Goal: Task Accomplishment & Management: Manage account settings

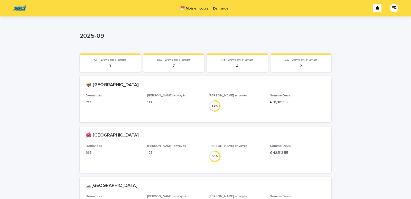
click at [217, 7] on p "Demande" at bounding box center [221, 5] width 16 height 11
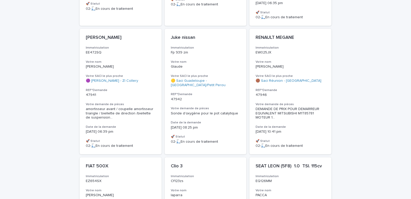
scroll to position [257, 0]
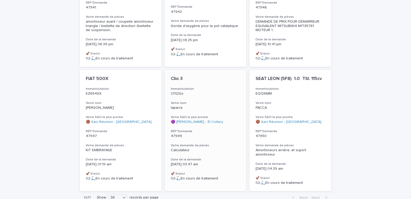
click at [221, 79] on div "Clio 3 Immatriculation Cf123zs Votre nom Iaparra Votre SACI le plus proche 🟣 Sa…" at bounding box center [206, 128] width 82 height 117
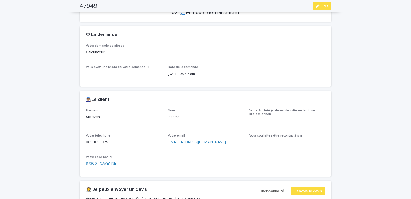
scroll to position [218, 0]
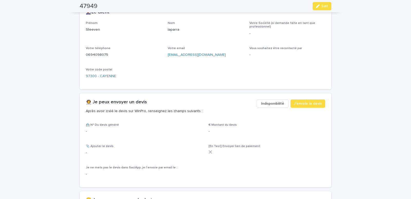
click at [263, 104] on span "Indisponibilité" at bounding box center [272, 103] width 23 height 5
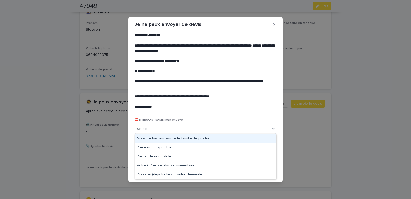
click at [152, 128] on div "Select..." at bounding box center [202, 129] width 135 height 8
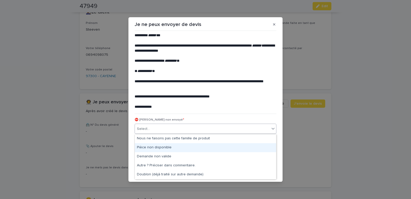
click at [147, 147] on div "Pièce non disponible" at bounding box center [205, 147] width 141 height 9
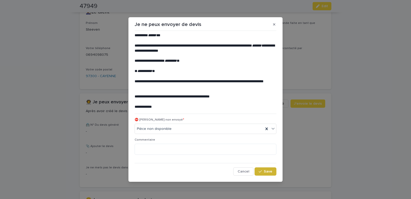
click at [267, 170] on span "Save" at bounding box center [268, 172] width 8 height 4
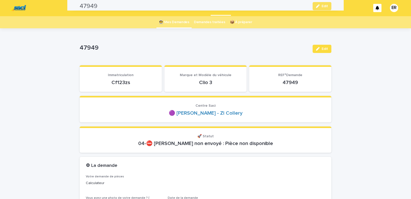
scroll to position [0, 0]
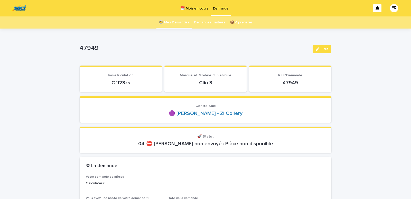
click at [173, 19] on link "👩‍🚀 Mes Demandes" at bounding box center [174, 22] width 31 height 12
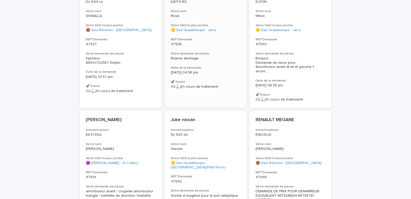
scroll to position [131, 0]
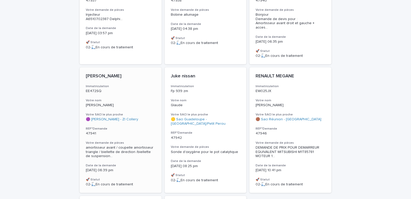
click at [127, 84] on h3 "Immatriculation" at bounding box center [121, 86] width 70 height 4
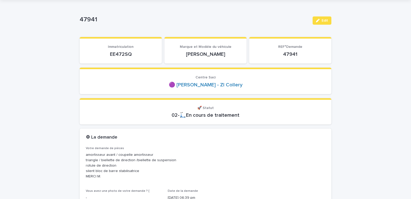
scroll to position [44, 0]
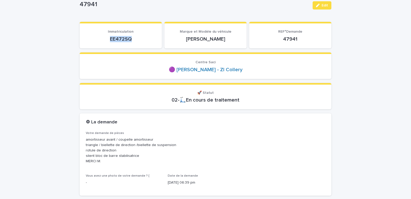
drag, startPoint x: 107, startPoint y: 38, endPoint x: 133, endPoint y: 40, distance: 25.8
click at [133, 40] on p "EE472SQ" at bounding box center [121, 39] width 70 height 6
copy p "EE472SQ"
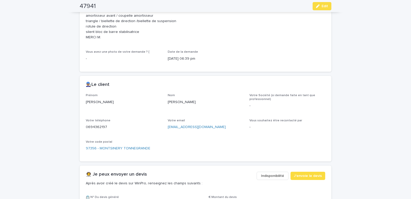
scroll to position [175, 0]
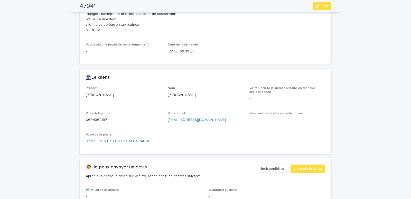
click at [266, 169] on span "Indisponibilité" at bounding box center [272, 168] width 23 height 5
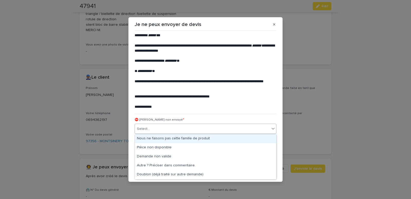
click at [171, 125] on div "Select..." at bounding box center [202, 129] width 135 height 8
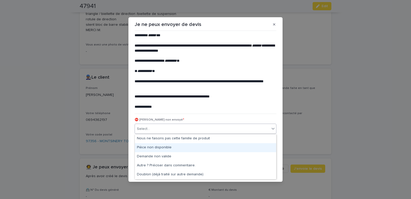
click at [154, 146] on div "Pièce non disponible" at bounding box center [205, 147] width 141 height 9
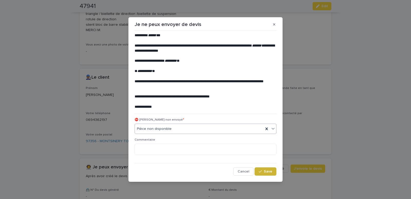
click at [267, 172] on span "Save" at bounding box center [268, 172] width 8 height 4
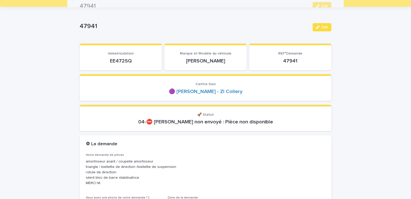
scroll to position [0, 0]
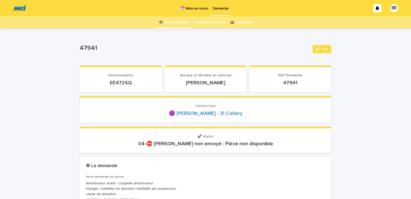
click at [175, 20] on link "👩‍🚀 Mes Demandes" at bounding box center [174, 22] width 31 height 12
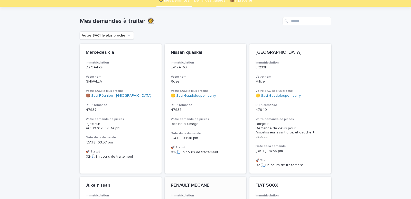
scroll to position [17, 0]
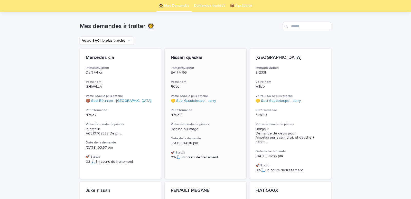
click at [225, 83] on h3 "Votre nom" at bounding box center [206, 82] width 70 height 4
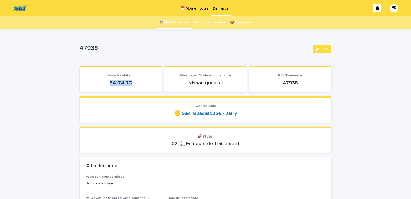
drag, startPoint x: 108, startPoint y: 83, endPoint x: 135, endPoint y: 83, distance: 27.0
click at [135, 83] on p "EA174 RG" at bounding box center [121, 83] width 70 height 6
copy p "EA174 RG"
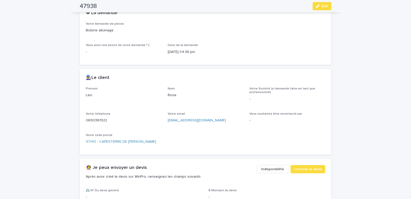
scroll to position [240, 0]
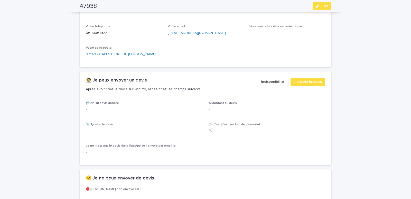
click at [273, 82] on span "Indisponibilité" at bounding box center [272, 81] width 23 height 5
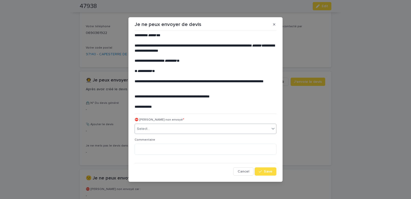
click at [177, 130] on div "Select..." at bounding box center [202, 129] width 135 height 8
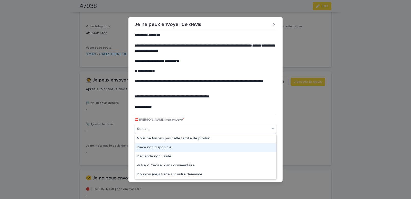
click at [146, 145] on div "Pièce non disponible" at bounding box center [205, 147] width 141 height 9
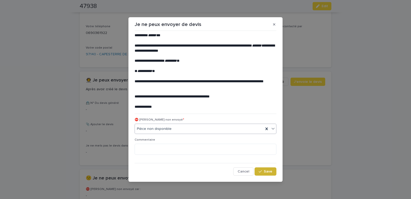
click at [263, 172] on div "button" at bounding box center [261, 172] width 5 height 4
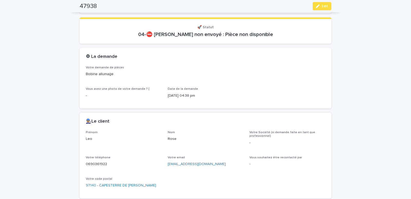
scroll to position [0, 0]
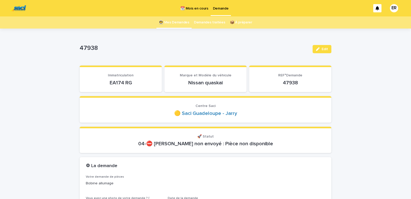
click at [177, 23] on link "👩‍🚀 Mes Demandes" at bounding box center [174, 22] width 31 height 12
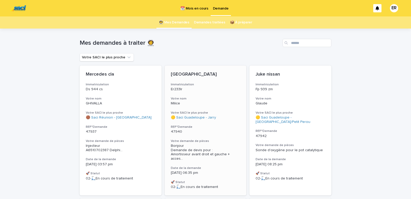
click at [194, 102] on p "Milice" at bounding box center [206, 103] width 70 height 4
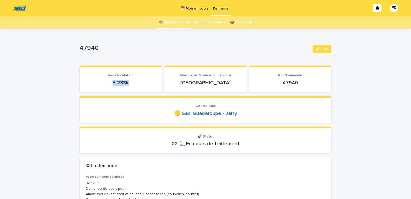
drag, startPoint x: 106, startPoint y: 83, endPoint x: 132, endPoint y: 84, distance: 26.3
click at [132, 85] on p "Er233lr" at bounding box center [121, 83] width 70 height 6
copy p "Er233lr"
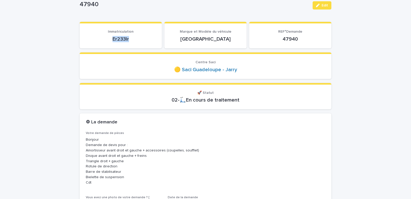
copy p "Er233lr"
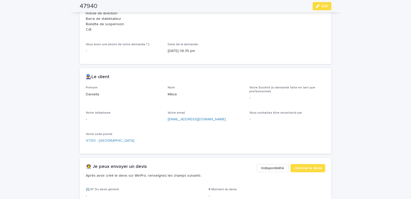
scroll to position [306, 0]
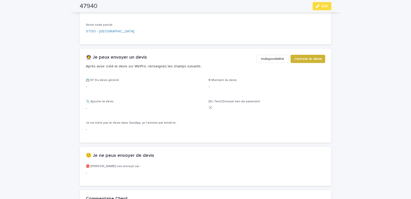
click at [304, 60] on span "J'envoie le devis" at bounding box center [308, 58] width 28 height 5
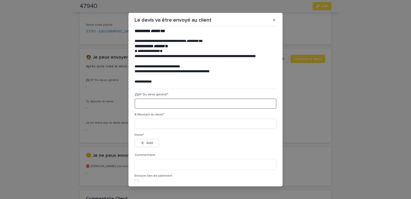
click at [161, 103] on input at bounding box center [206, 103] width 142 height 10
paste input "********"
type input "********"
click at [162, 123] on input at bounding box center [206, 124] width 142 height 10
type input "******"
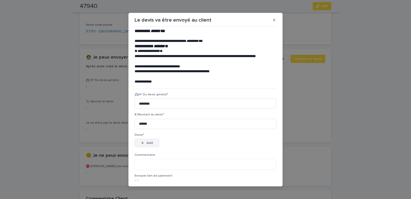
click at [141, 142] on icon "button" at bounding box center [142, 142] width 3 height 3
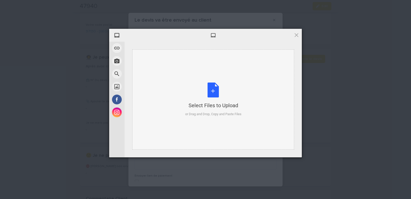
click at [151, 62] on div "Select Files to Upload or Drag and Drop, Copy and Paste Files" at bounding box center [213, 99] width 162 height 100
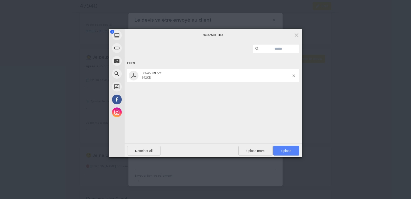
click at [284, 149] on span "Upload 1" at bounding box center [286, 151] width 10 height 4
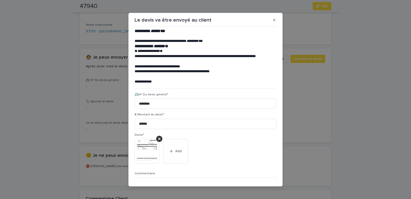
scroll to position [42, 0]
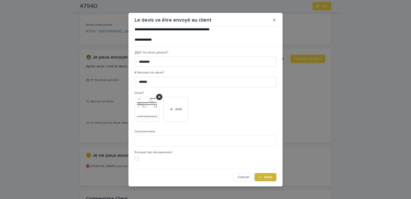
click at [267, 178] on span "Save" at bounding box center [268, 177] width 8 height 4
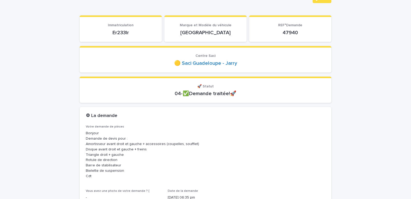
scroll to position [0, 0]
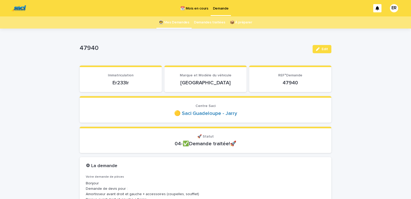
click at [169, 22] on link "👩‍🚀 Mes Demandes" at bounding box center [174, 22] width 31 height 12
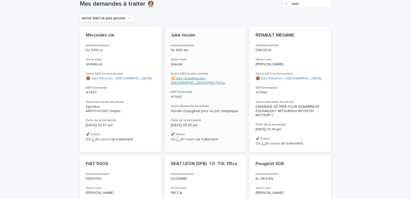
scroll to position [24, 0]
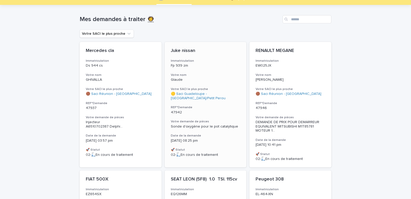
click at [205, 77] on div "Glaude" at bounding box center [206, 79] width 70 height 5
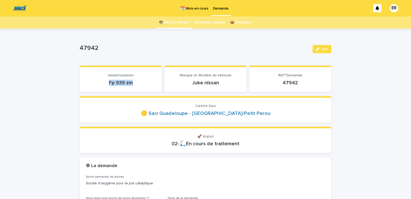
drag, startPoint x: 102, startPoint y: 82, endPoint x: 139, endPoint y: 81, distance: 36.5
click at [139, 81] on p "Fp 939 zm" at bounding box center [121, 83] width 70 height 6
copy p "Fp 939 zm"
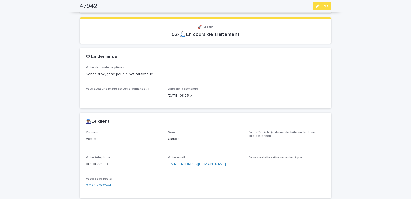
click at [295, 133] on span "Votre Société (si demande faite en tant que professionnel)" at bounding box center [283, 134] width 66 height 7
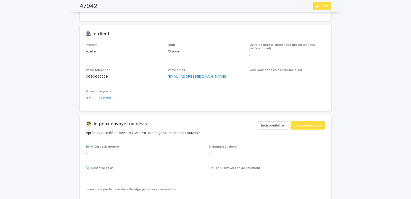
click at [281, 125] on span "Indisponibilité" at bounding box center [272, 125] width 23 height 5
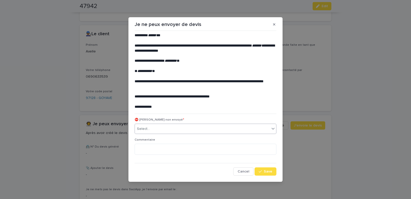
click at [188, 129] on div "Select..." at bounding box center [202, 129] width 135 height 8
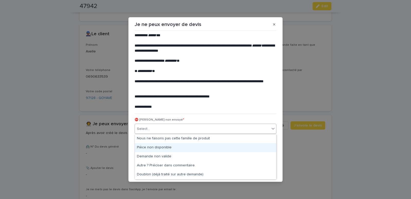
drag, startPoint x: 145, startPoint y: 146, endPoint x: 154, endPoint y: 146, distance: 8.7
click at [146, 146] on div "Pièce non disponible" at bounding box center [205, 147] width 141 height 9
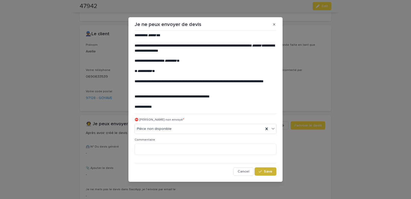
click at [264, 169] on button "Save" at bounding box center [266, 171] width 22 height 8
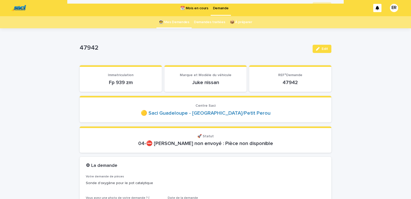
scroll to position [0, 0]
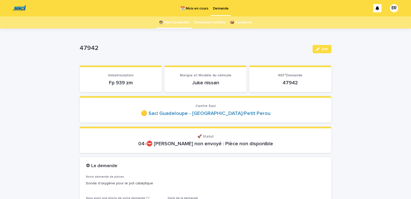
click at [178, 21] on link "👩‍🚀 Mes Demandes" at bounding box center [174, 22] width 31 height 12
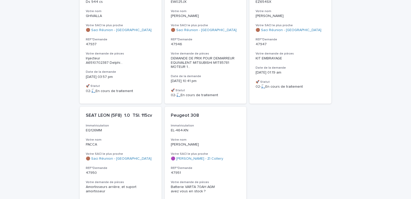
scroll to position [89, 0]
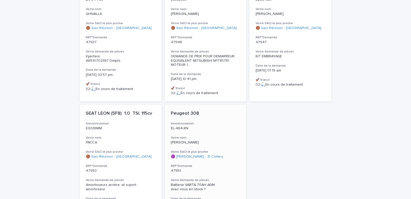
click at [196, 129] on p "EL-464-XN" at bounding box center [206, 128] width 70 height 4
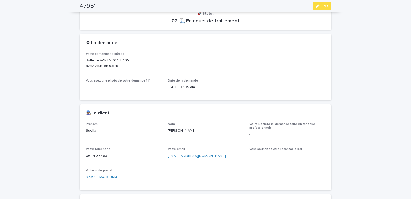
scroll to position [131, 0]
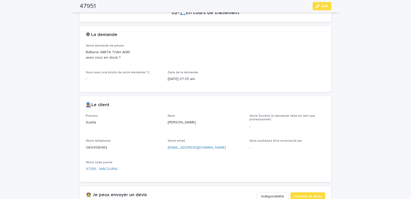
click at [205, 124] on div "Prénom [PERSON_NAME] Votre Société (si demande faite en tant que professionnel)…" at bounding box center [206, 145] width 240 height 62
copy p "[PERSON_NAME]"
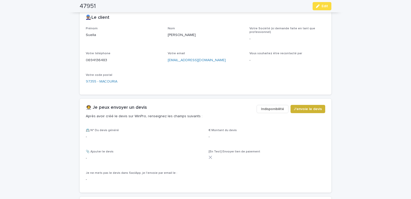
click at [316, 110] on span "J'envoie le devis" at bounding box center [308, 108] width 28 height 5
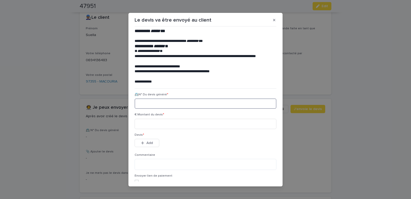
click at [159, 104] on input at bounding box center [206, 103] width 142 height 10
paste input "********"
type input "********"
click at [163, 123] on input at bounding box center [206, 124] width 142 height 10
type input "******"
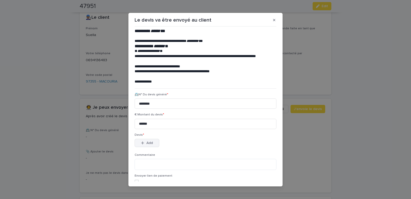
click at [149, 146] on button "Add" at bounding box center [147, 143] width 25 height 8
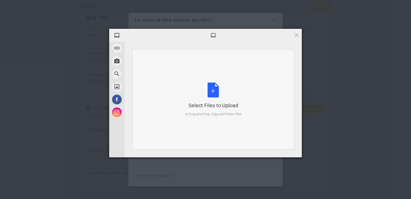
click at [171, 55] on div "Select Files to Upload or Drag and Drop, Copy and Paste Files" at bounding box center [213, 99] width 162 height 100
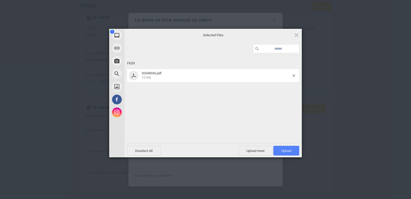
click at [282, 151] on span "Upload 1" at bounding box center [286, 151] width 10 height 4
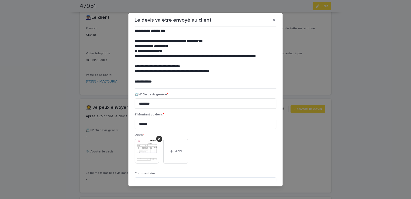
scroll to position [42, 0]
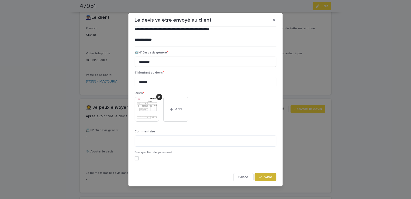
click at [257, 174] on button "Save" at bounding box center [266, 177] width 22 height 8
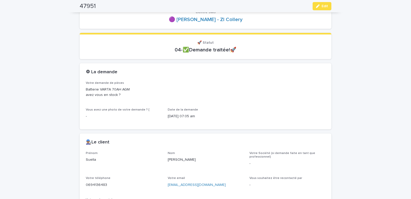
scroll to position [0, 0]
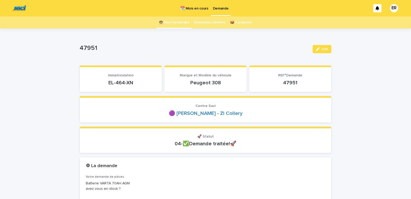
click at [177, 22] on link "👩‍🚀 Mes Demandes" at bounding box center [174, 22] width 31 height 12
